Goal: Information Seeking & Learning: Learn about a topic

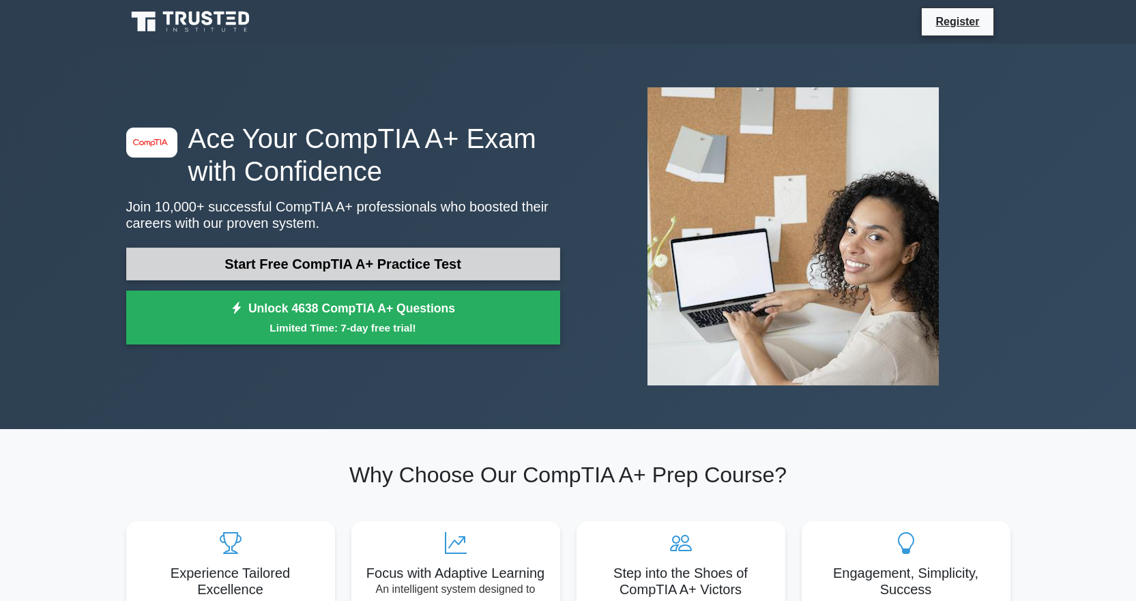
click at [315, 263] on link "Start Free CompTIA A+ Practice Test" at bounding box center [343, 264] width 434 height 33
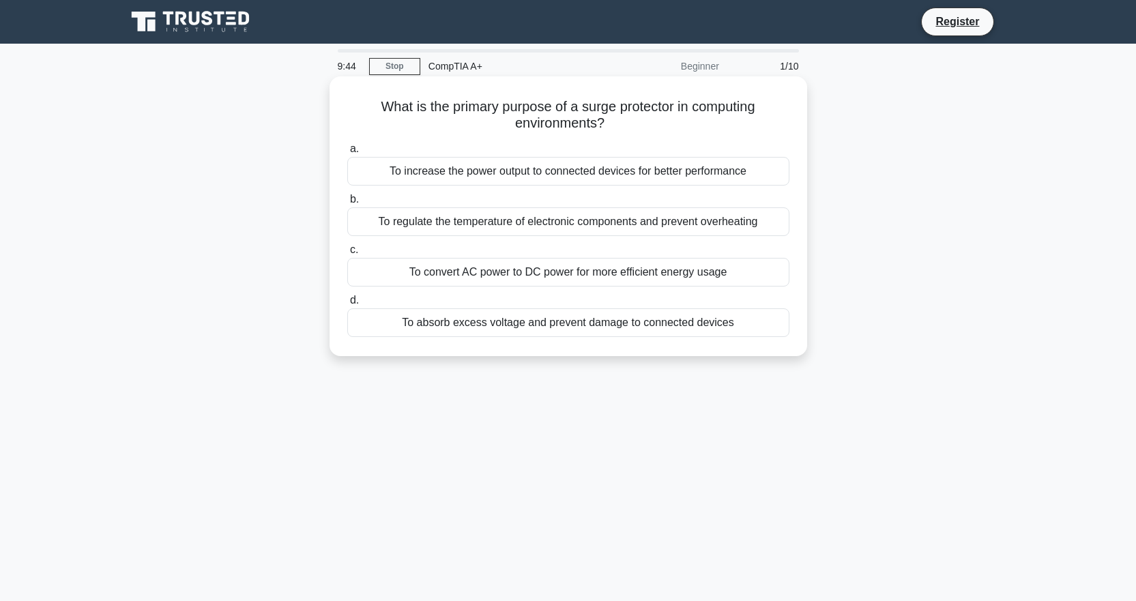
click at [491, 274] on div "To convert AC power to DC power for more efficient energy usage" at bounding box center [568, 272] width 442 height 29
click at [347, 255] on input "c. To convert AC power to DC power for more efficient energy usage" at bounding box center [347, 250] width 0 height 9
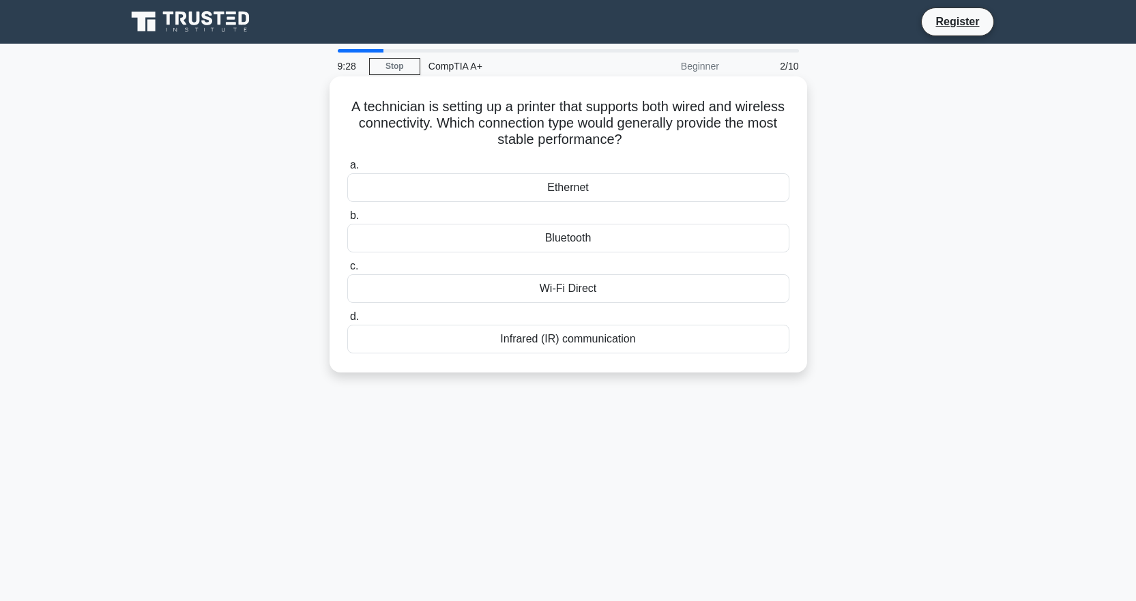
click at [573, 190] on div "Ethernet" at bounding box center [568, 187] width 442 height 29
click at [347, 170] on input "a. Ethernet" at bounding box center [347, 165] width 0 height 9
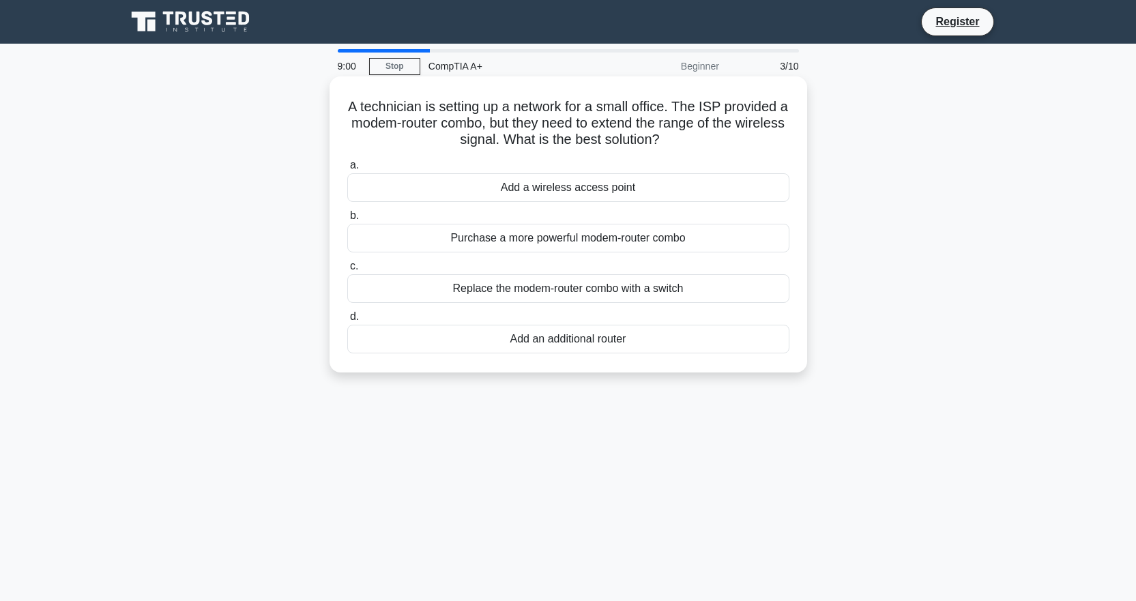
click at [585, 191] on div "Add a wireless access point" at bounding box center [568, 187] width 442 height 29
click at [347, 170] on input "a. Add a wireless access point" at bounding box center [347, 165] width 0 height 9
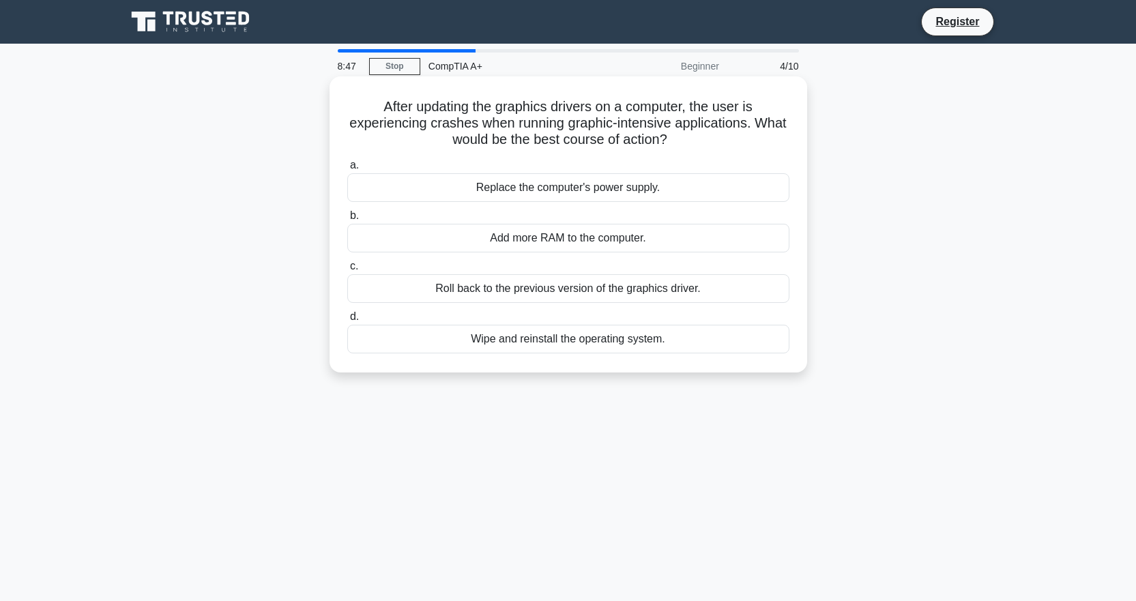
click at [579, 291] on div "Roll back to the previous version of the graphics driver." at bounding box center [568, 288] width 442 height 29
click at [347, 271] on input "c. Roll back to the previous version of the graphics driver." at bounding box center [347, 266] width 0 height 9
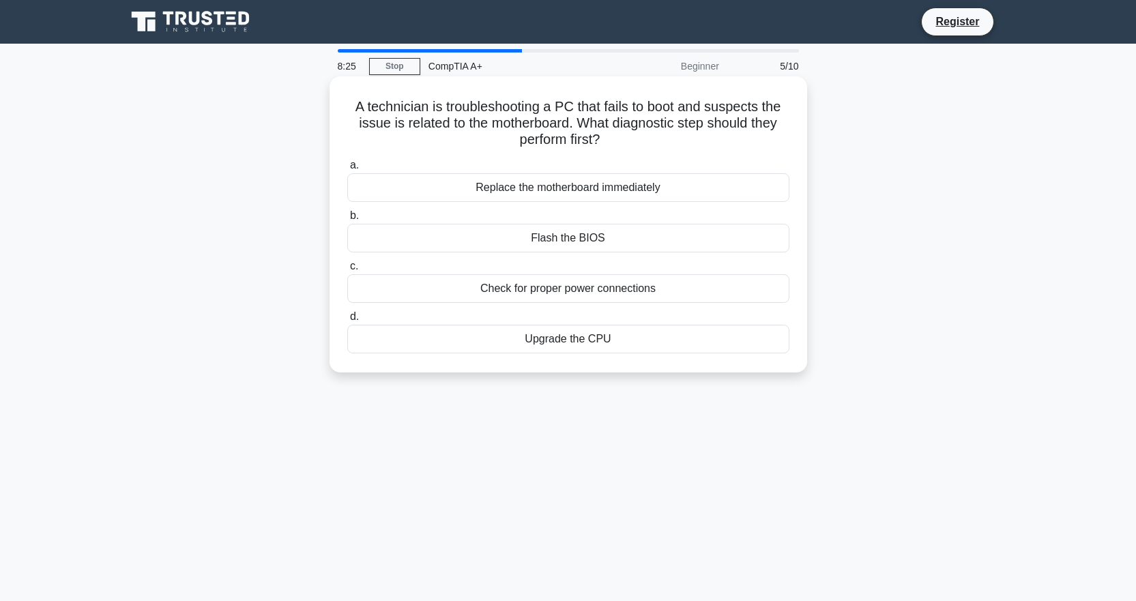
click at [572, 342] on div "Upgrade the CPU" at bounding box center [568, 339] width 442 height 29
click at [347, 321] on input "d. Upgrade the CPU" at bounding box center [347, 317] width 0 height 9
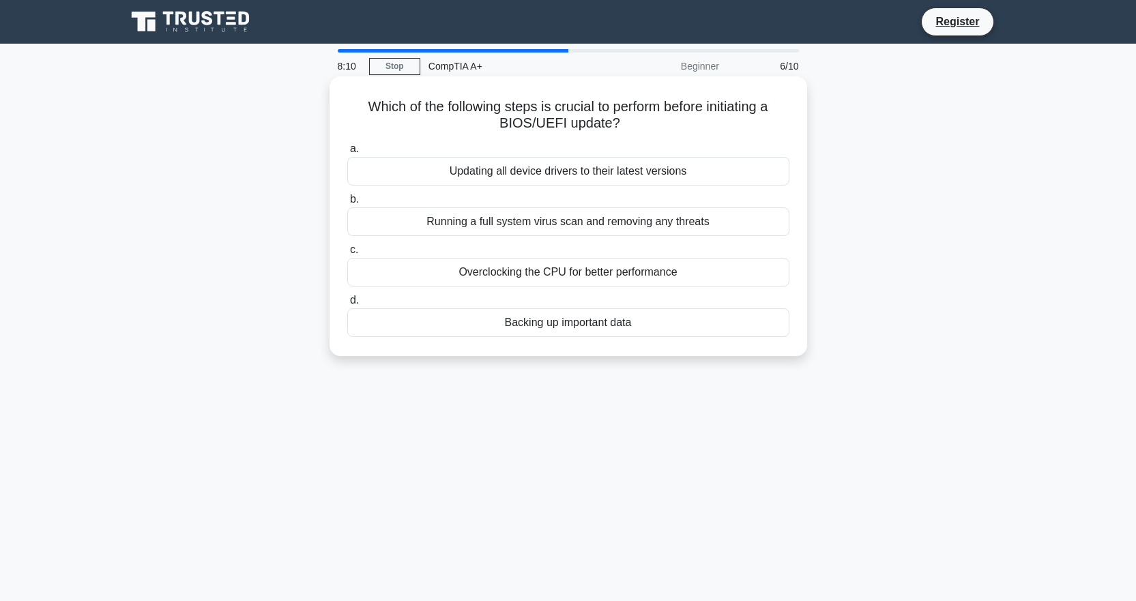
click at [658, 177] on div "Updating all device drivers to their latest versions" at bounding box center [568, 171] width 442 height 29
click at [347, 154] on input "a. Updating all device drivers to their latest versions" at bounding box center [347, 149] width 0 height 9
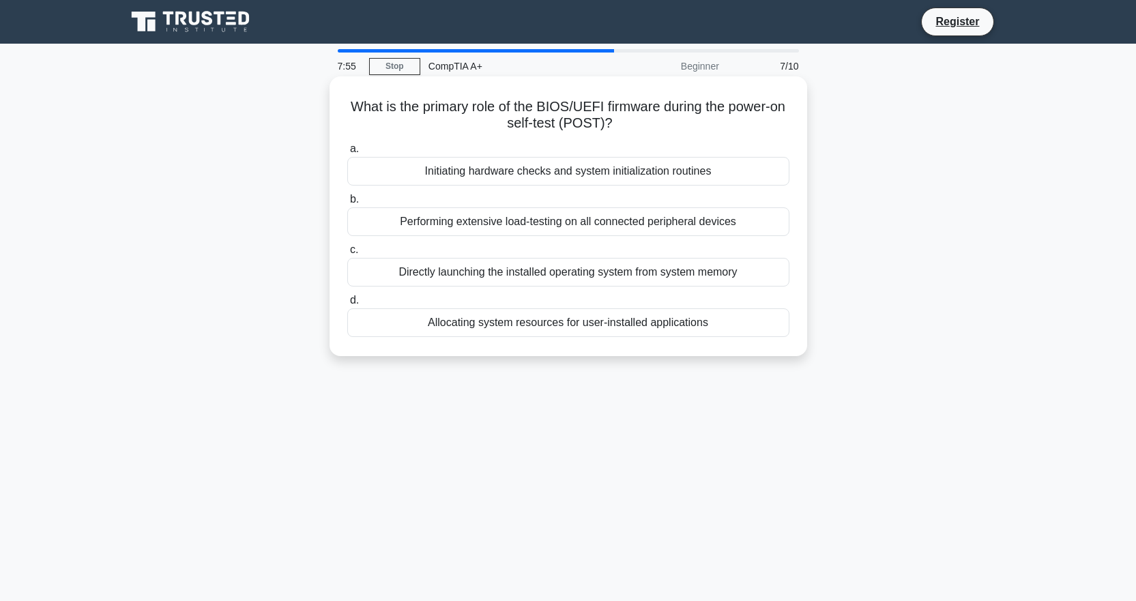
click at [622, 174] on div "Initiating hardware checks and system initialization routines" at bounding box center [568, 171] width 442 height 29
click at [347, 154] on input "a. Initiating hardware checks and system initialization routines" at bounding box center [347, 149] width 0 height 9
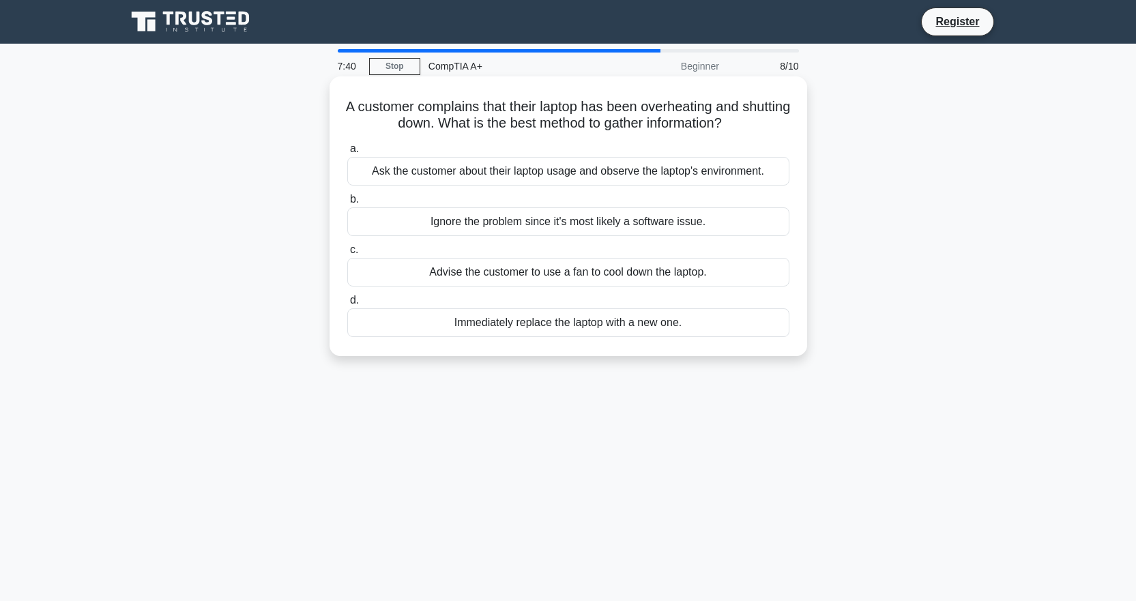
click at [581, 175] on div "Ask the customer about their laptop usage and observe the laptop's environment." at bounding box center [568, 171] width 442 height 29
click at [347, 154] on input "a. Ask the customer about their laptop usage and observe the laptop's environme…" at bounding box center [347, 149] width 0 height 9
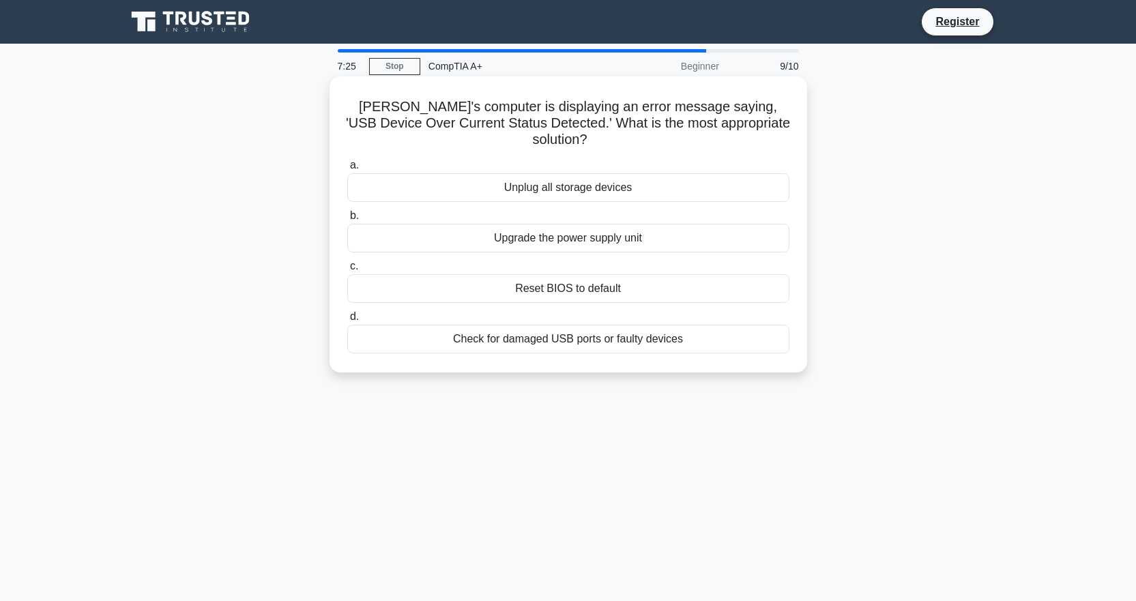
click at [590, 327] on div "Check for damaged USB ports or faulty devices" at bounding box center [568, 339] width 442 height 29
click at [347, 321] on input "d. Check for damaged USB ports or faulty devices" at bounding box center [347, 317] width 0 height 9
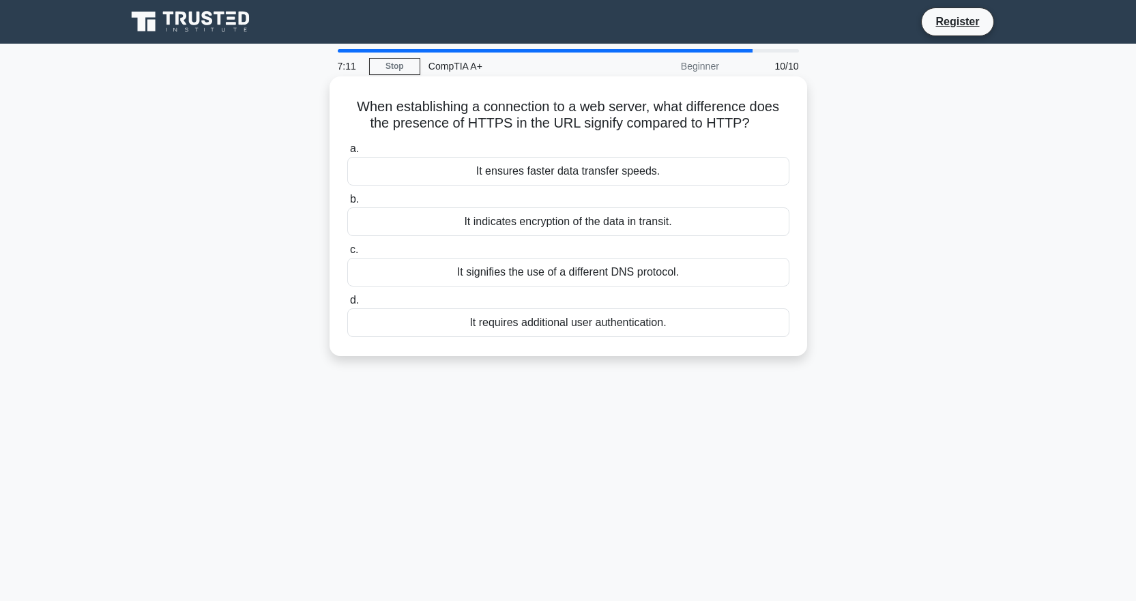
click at [566, 223] on div "It indicates encryption of the data in transit." at bounding box center [568, 221] width 442 height 29
click at [347, 204] on input "b. It indicates encryption of the data in transit." at bounding box center [347, 199] width 0 height 9
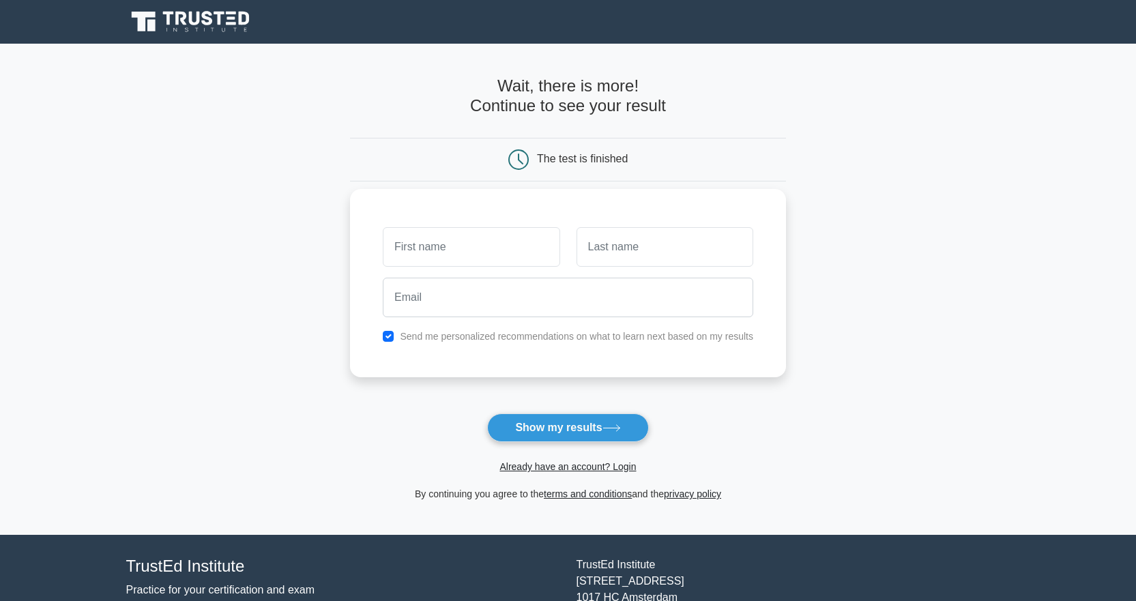
click at [521, 251] on input "text" at bounding box center [471, 247] width 177 height 40
type input "[PERSON_NAME]"
click at [613, 246] on input "text" at bounding box center [665, 247] width 177 height 40
type input "Viktor"
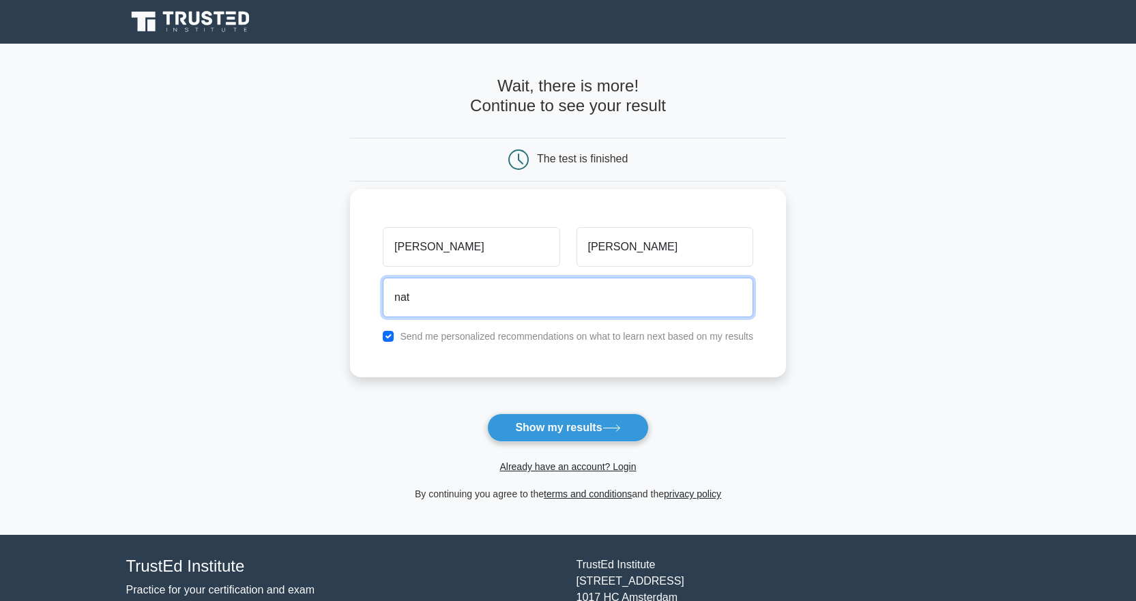
click at [461, 292] on input "nat" at bounding box center [568, 298] width 371 height 40
type input "natashalisaviktor@gmail.com"
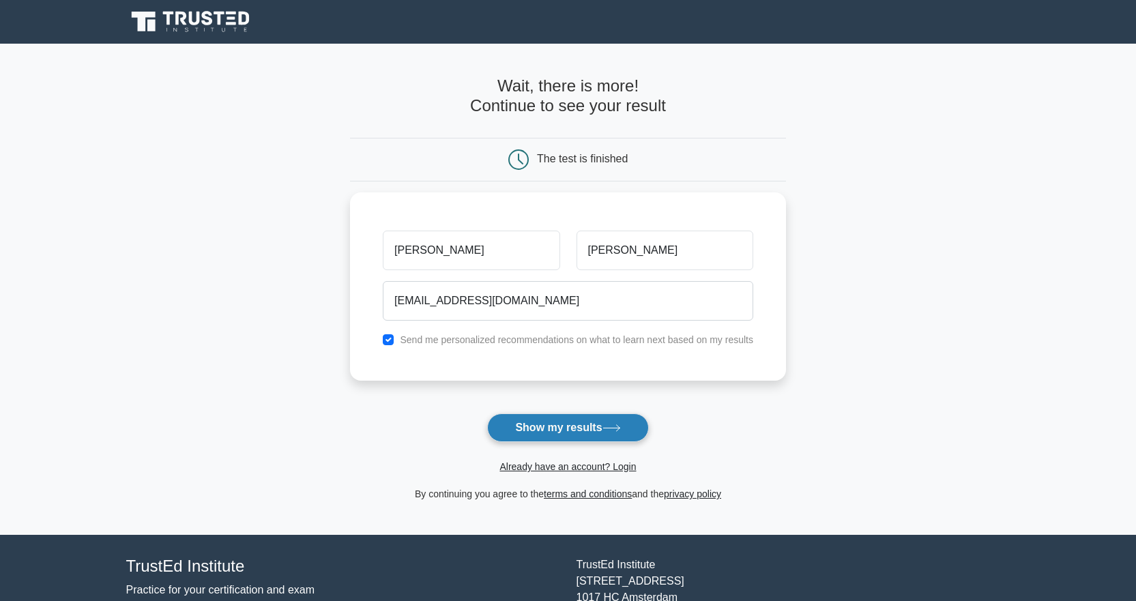
click at [569, 433] on button "Show my results" at bounding box center [567, 428] width 161 height 29
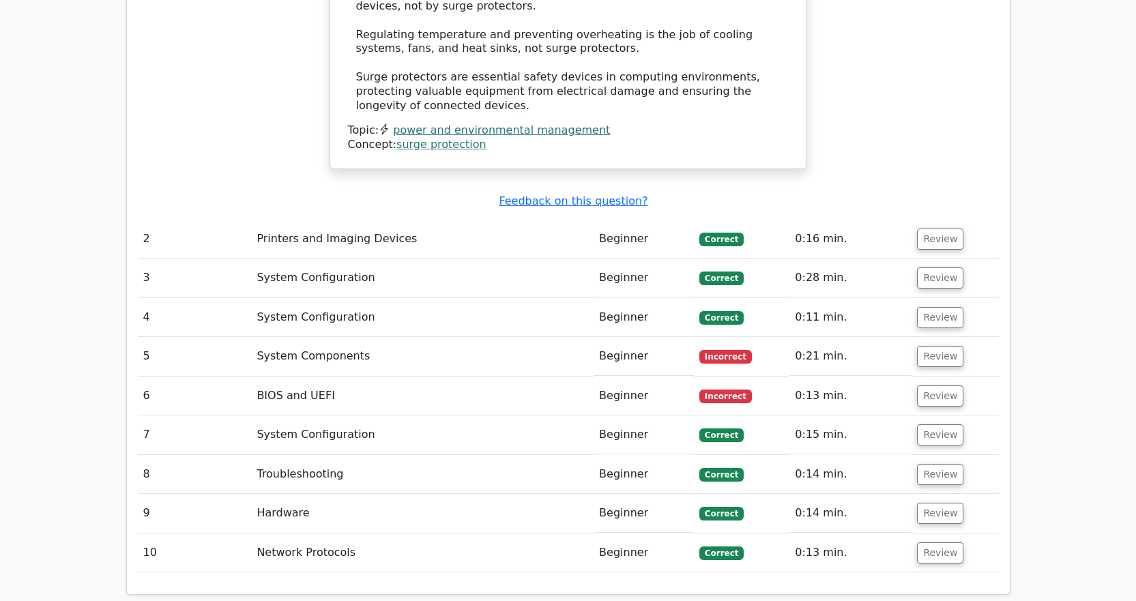
scroll to position [1774, 0]
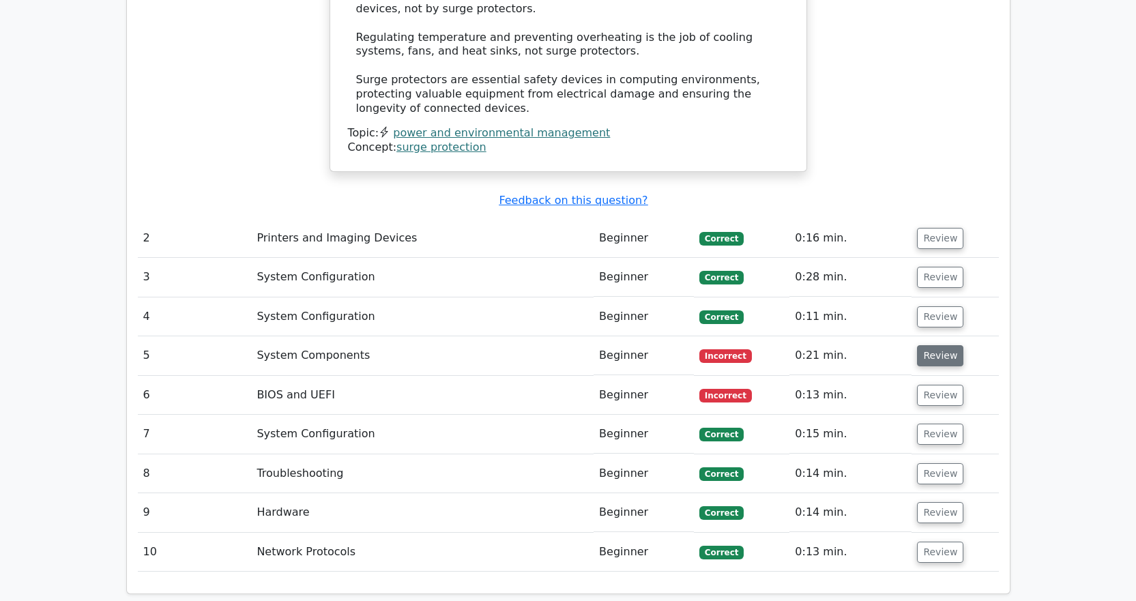
click at [926, 345] on button "Review" at bounding box center [940, 355] width 46 height 21
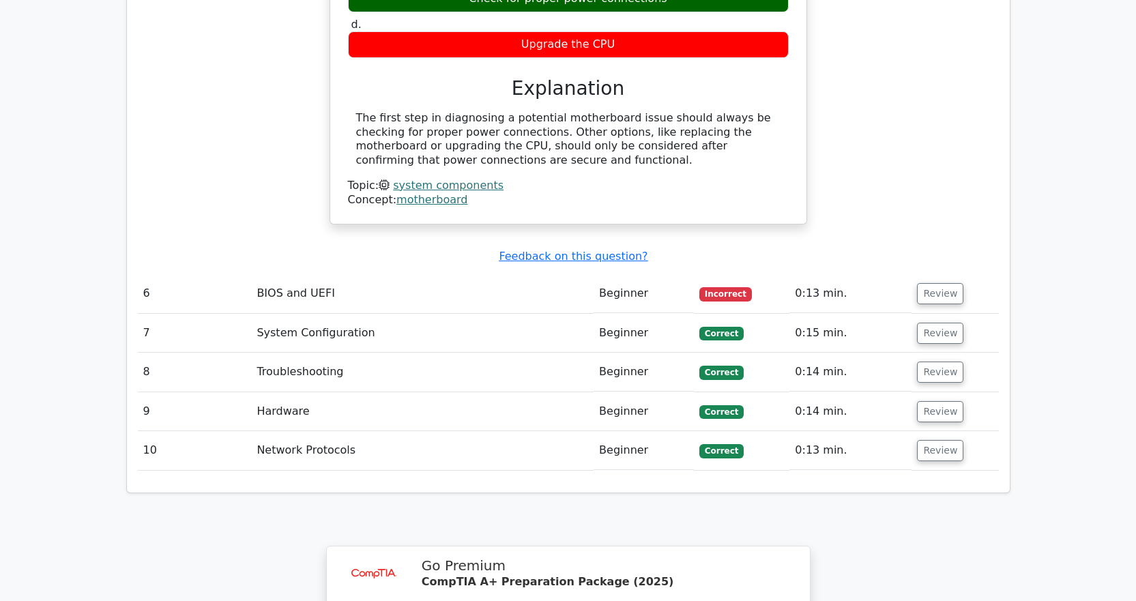
scroll to position [2388, 0]
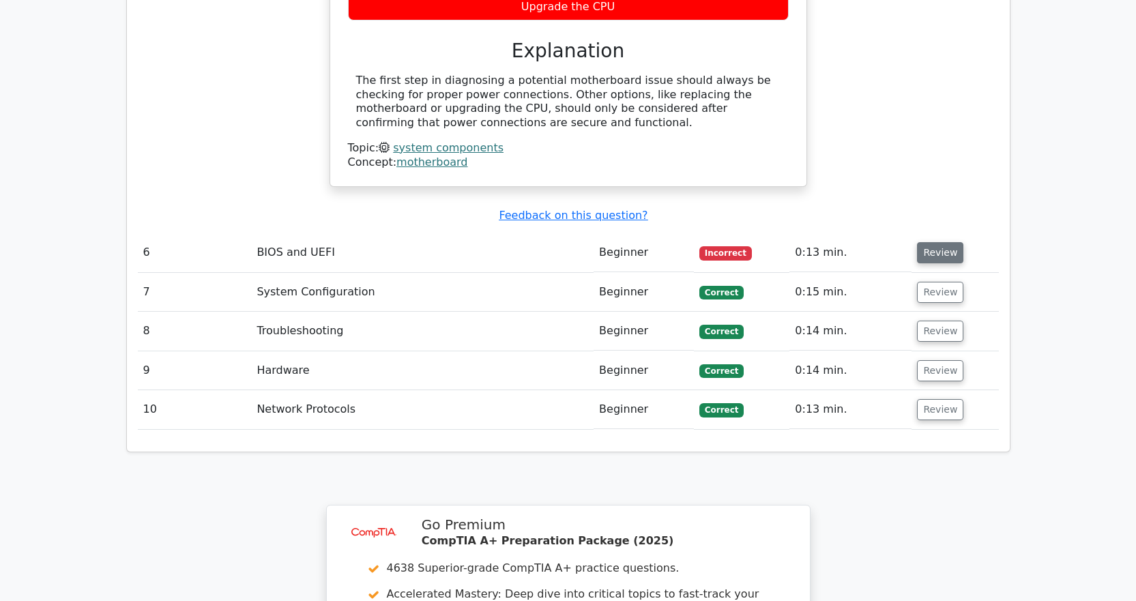
click at [932, 242] on button "Review" at bounding box center [940, 252] width 46 height 21
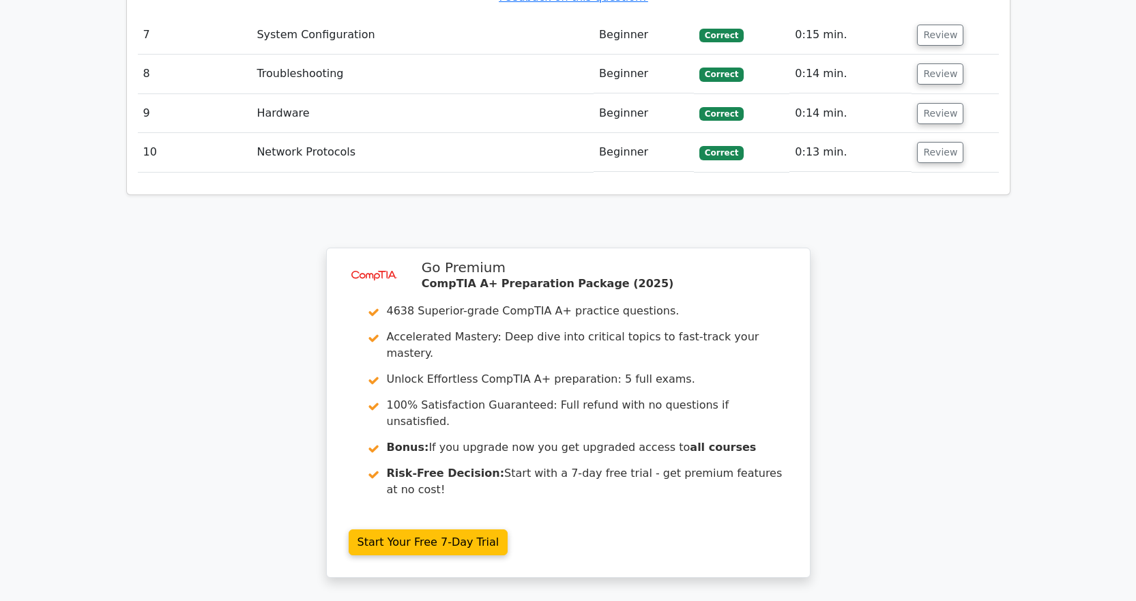
scroll to position [3344, 0]
